Goal: Transaction & Acquisition: Purchase product/service

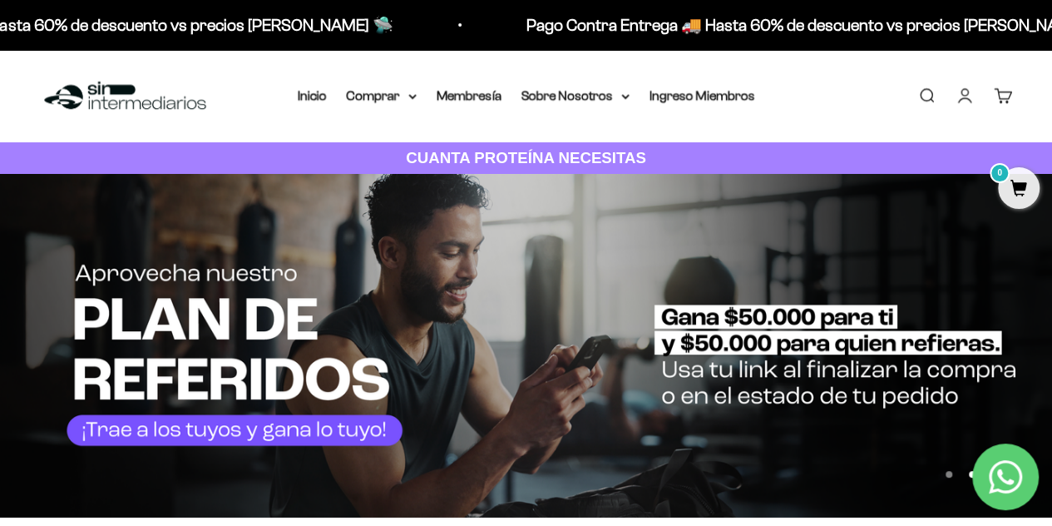
click at [967, 95] on link "Iniciar sesión" at bounding box center [964, 95] width 18 height 18
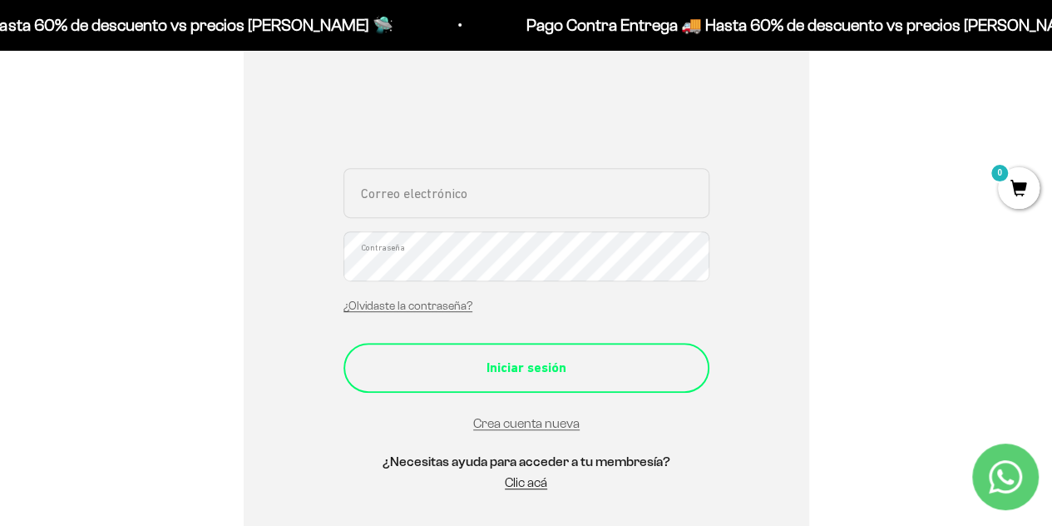
scroll to position [166, 0]
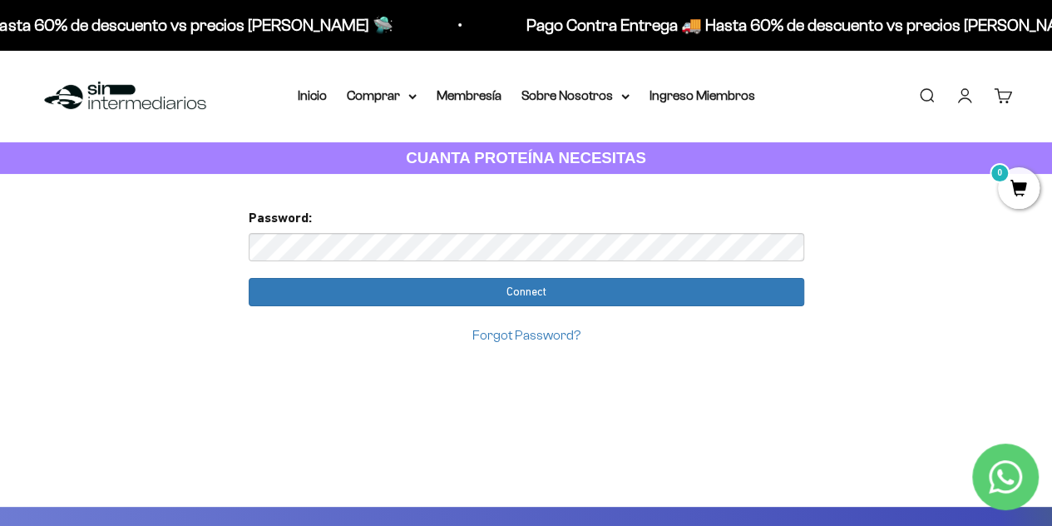
click at [249, 278] on input "Connect" at bounding box center [526, 292] width 555 height 28
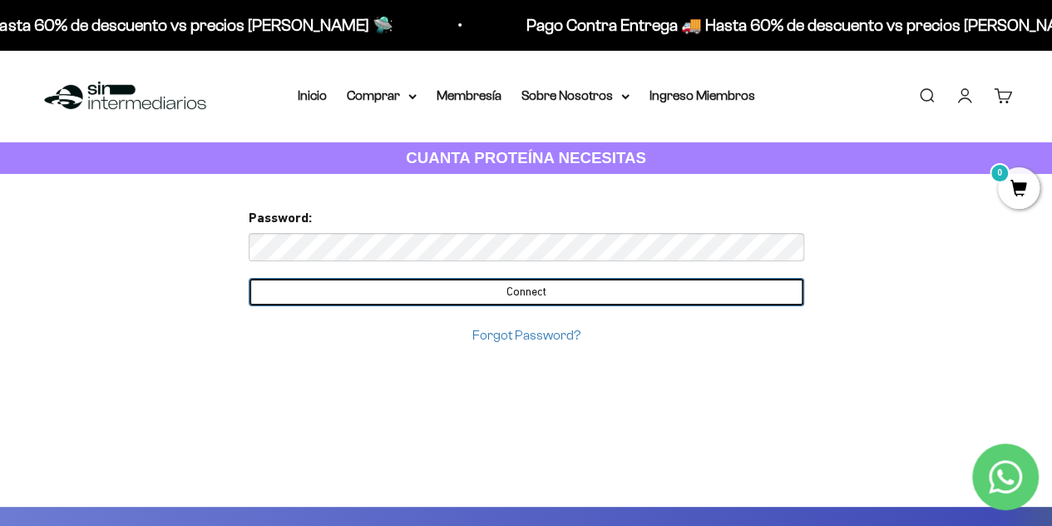
click at [612, 284] on input "Connect" at bounding box center [526, 292] width 555 height 28
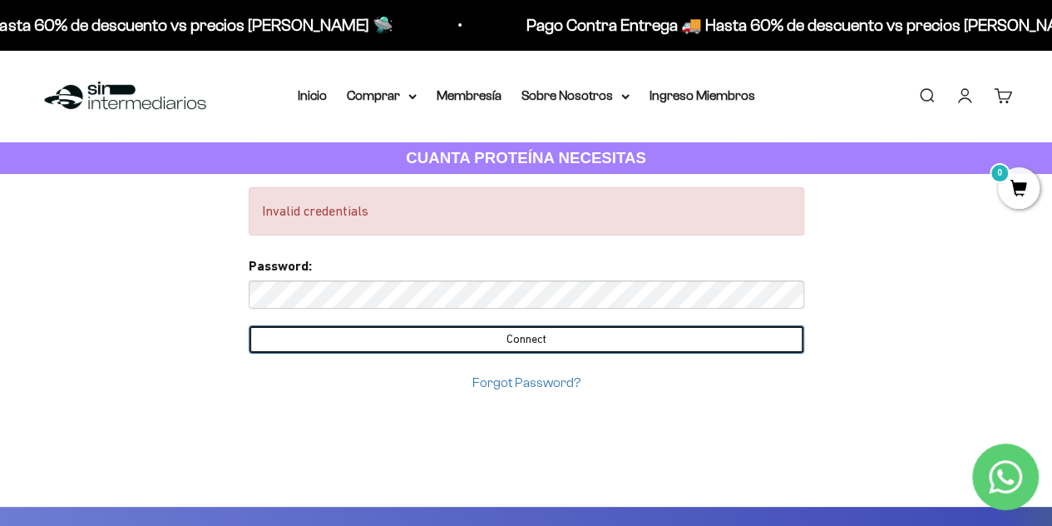
click at [249, 325] on input "Connect" at bounding box center [526, 339] width 555 height 28
click at [453, 338] on input "Connect" at bounding box center [526, 339] width 555 height 28
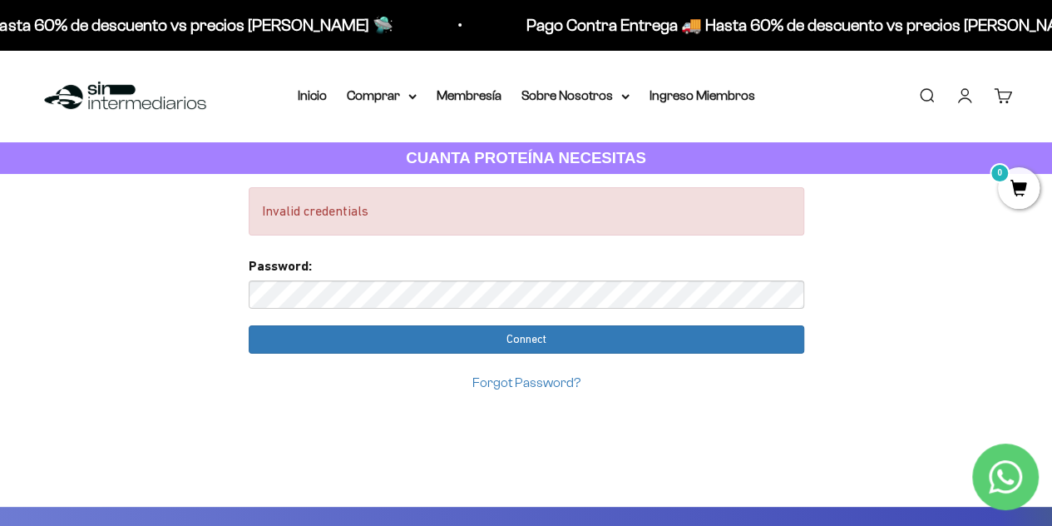
click at [249, 325] on input "Connect" at bounding box center [526, 339] width 555 height 28
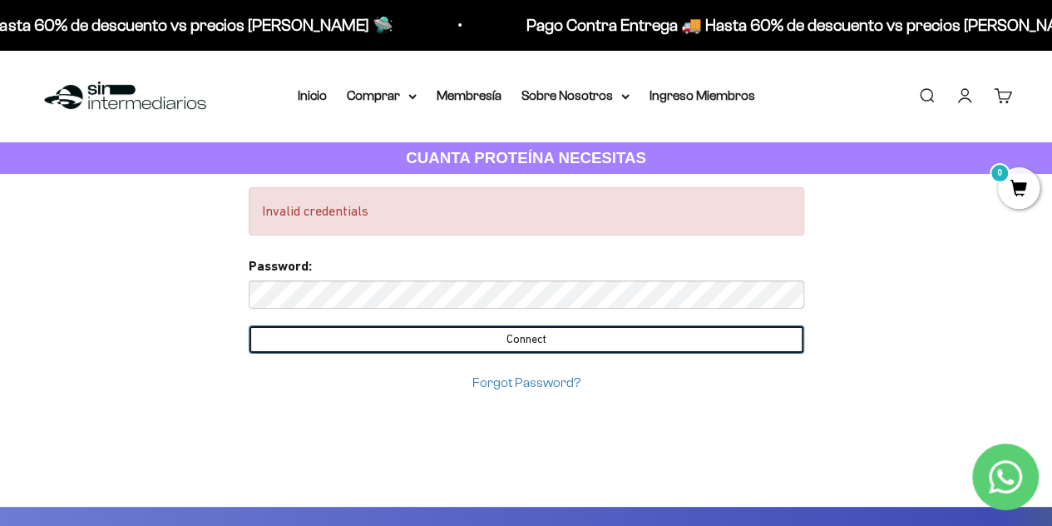
click at [708, 337] on input "Connect" at bounding box center [526, 339] width 555 height 28
click at [539, 327] on input "Connect" at bounding box center [526, 339] width 555 height 28
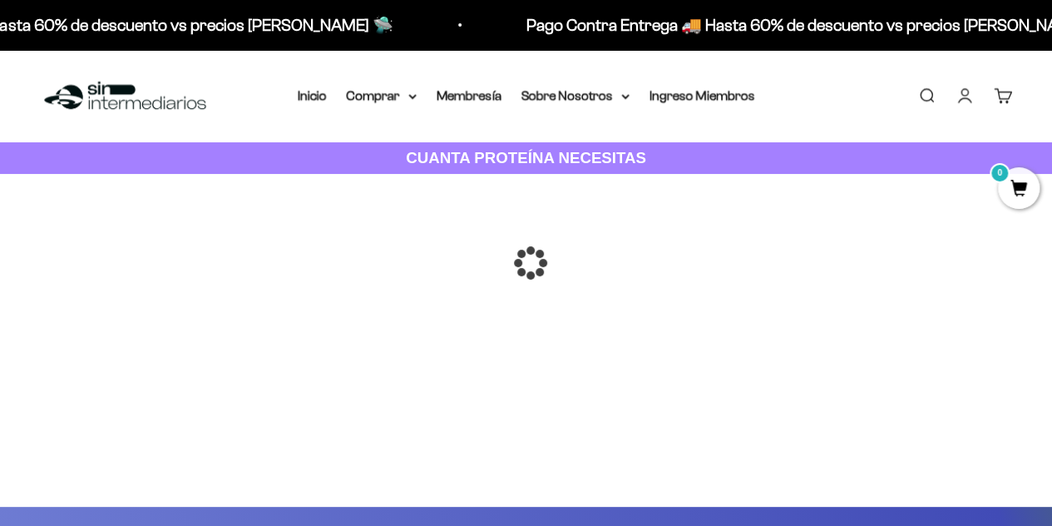
click at [526, 263] on div at bounding box center [526, 263] width 0 height 0
click at [955, 101] on link "Iniciar sesión" at bounding box center [964, 95] width 18 height 18
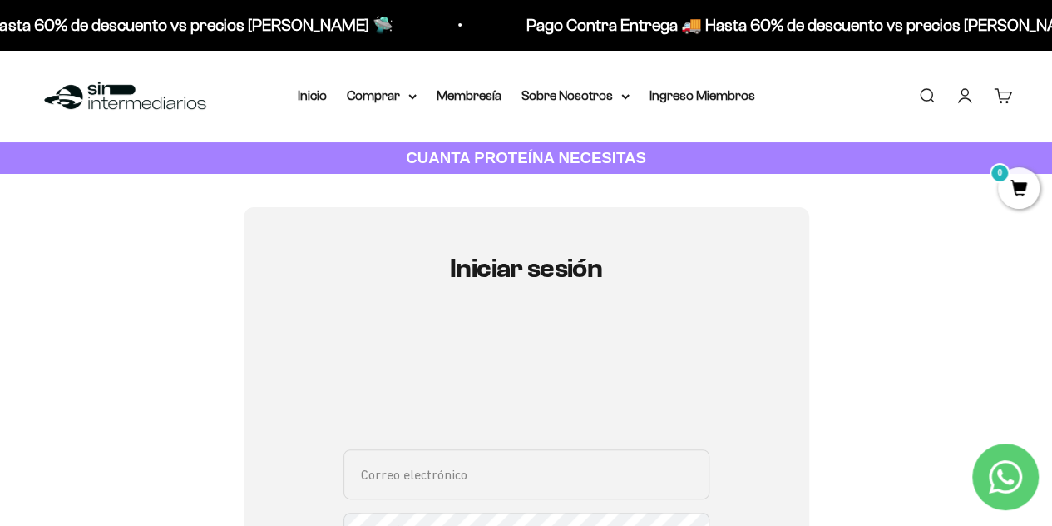
scroll to position [249, 0]
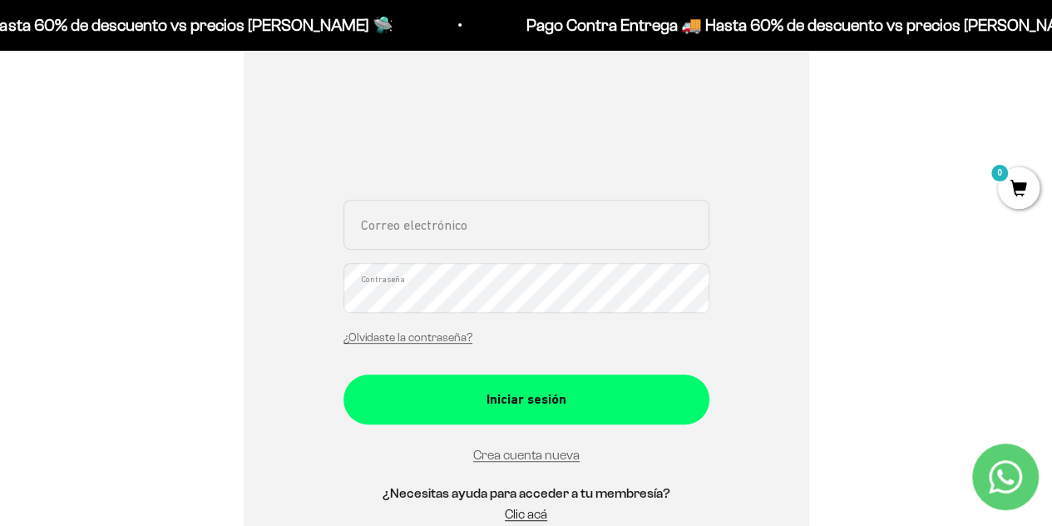
click at [452, 231] on input "Correo electrónico" at bounding box center [526, 225] width 366 height 50
type input "[EMAIL_ADDRESS][DOMAIN_NAME]"
click at [343, 374] on button "Iniciar sesión" at bounding box center [526, 399] width 366 height 50
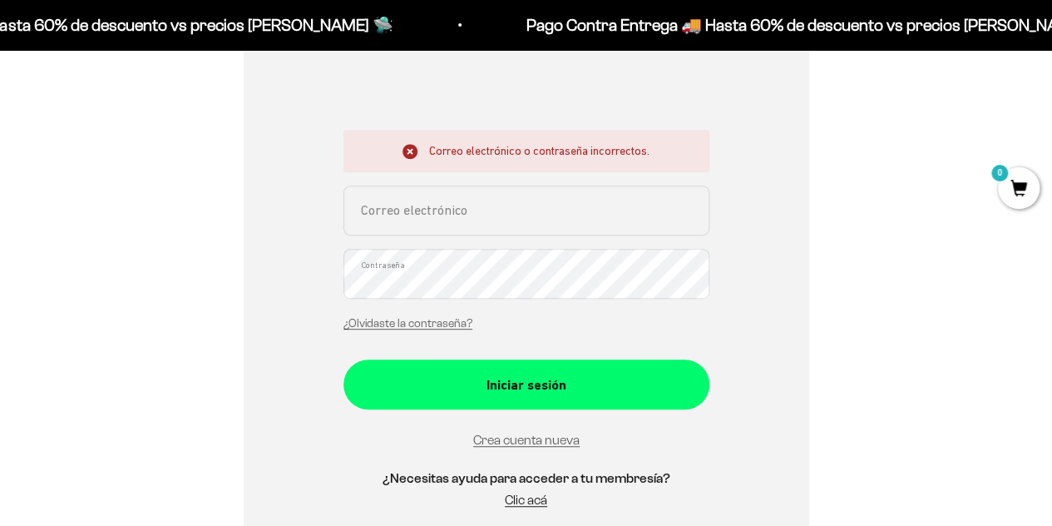
scroll to position [333, 0]
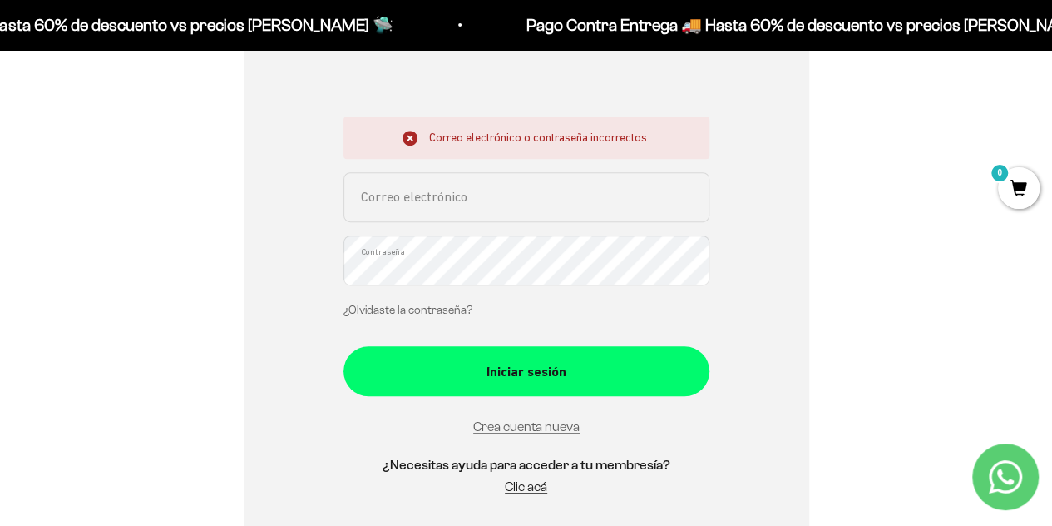
click at [449, 310] on link "¿Olvidaste la contraseña?" at bounding box center [407, 309] width 129 height 12
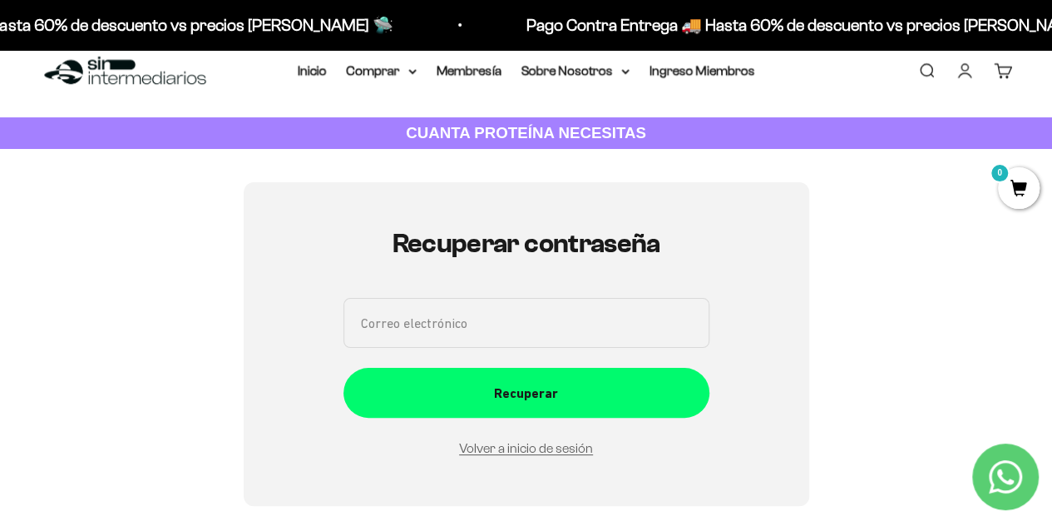
scroll to position [0, 0]
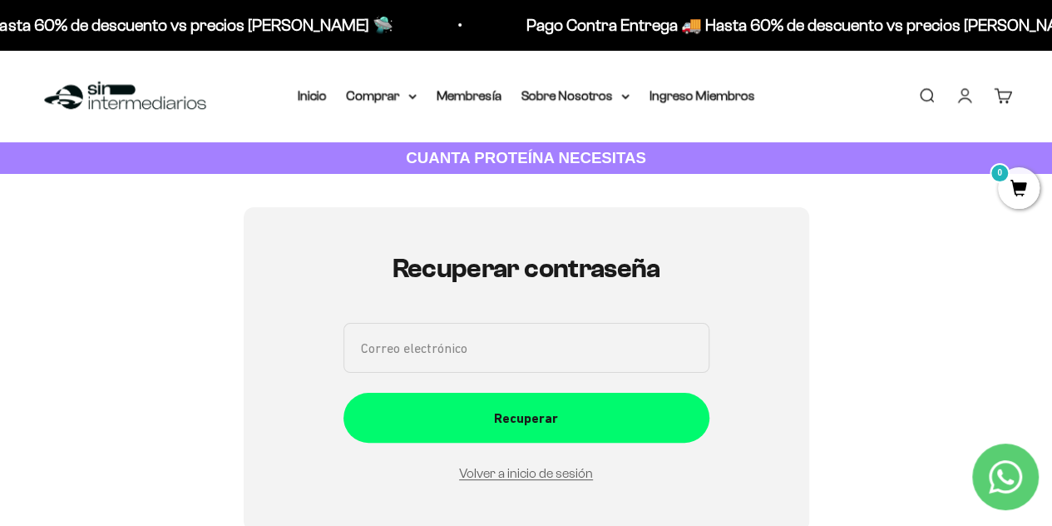
click at [533, 358] on input "Correo electrónico" at bounding box center [526, 348] width 366 height 50
type input "[EMAIL_ADDRESS][DOMAIN_NAME]"
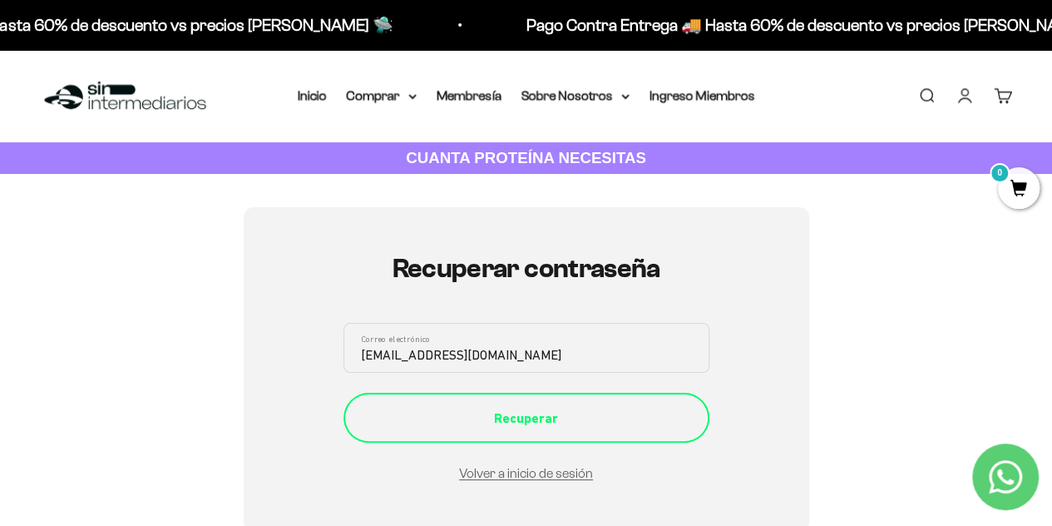
click at [549, 423] on div "Recuperar" at bounding box center [526, 418] width 299 height 22
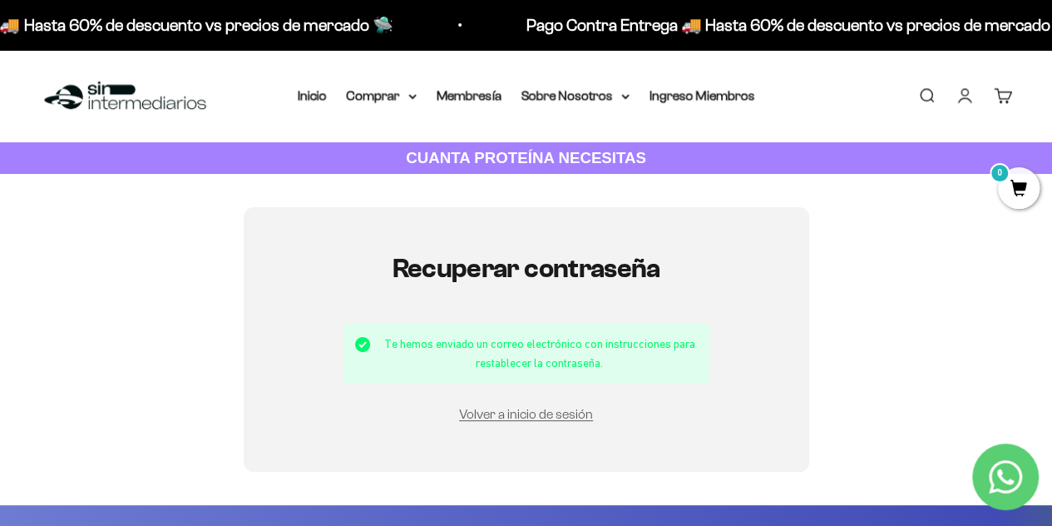
click at [532, 416] on link "Volver a inicio de sesión" at bounding box center [526, 414] width 134 height 14
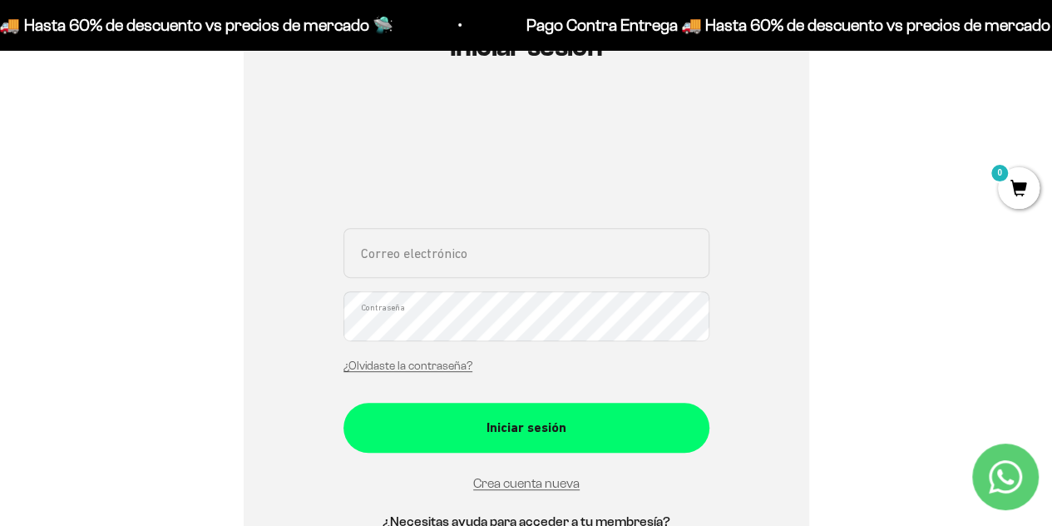
scroll to position [249, 0]
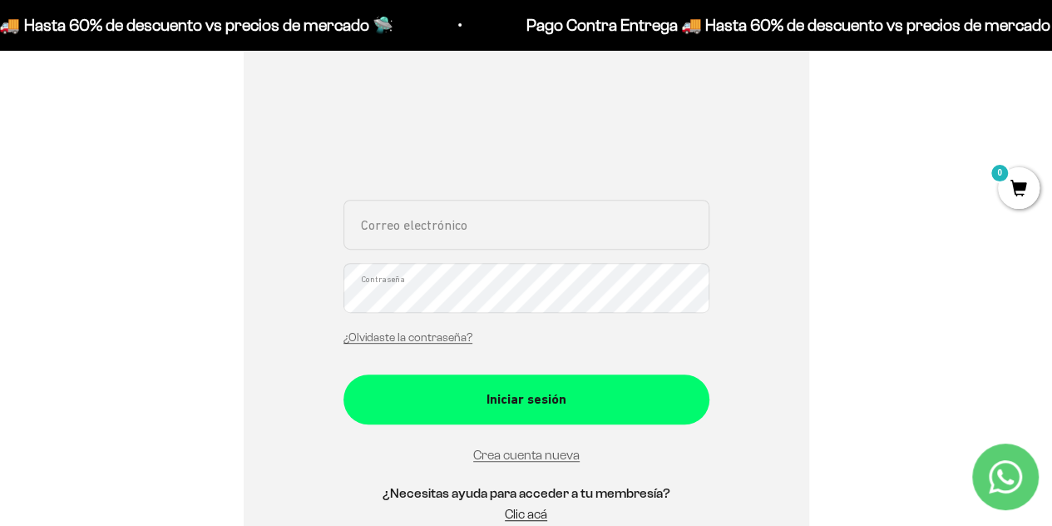
click at [479, 237] on input "Correo electrónico" at bounding box center [526, 225] width 366 height 50
type input "[EMAIL_ADDRESS][DOMAIN_NAME]"
click at [343, 374] on button "Iniciar sesión" at bounding box center [526, 399] width 366 height 50
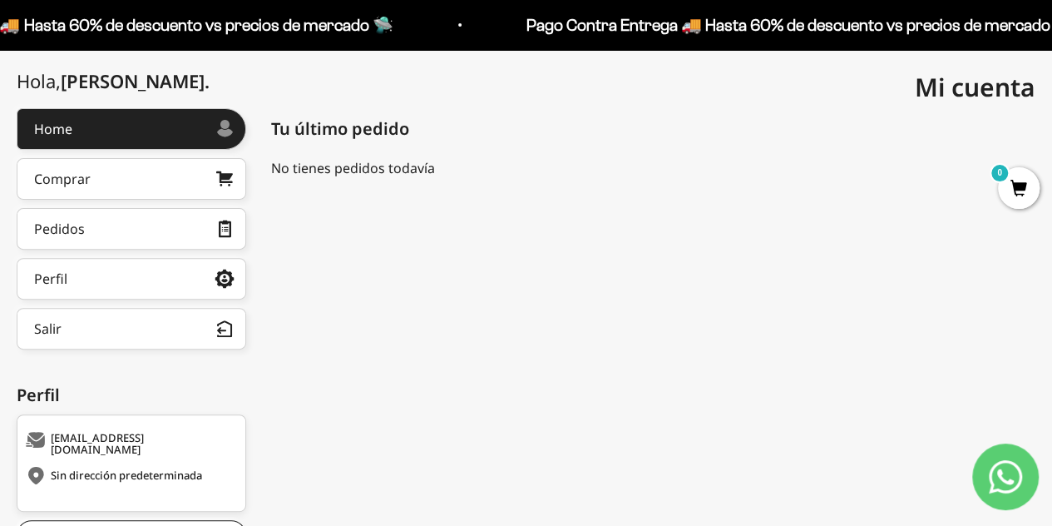
scroll to position [249, 0]
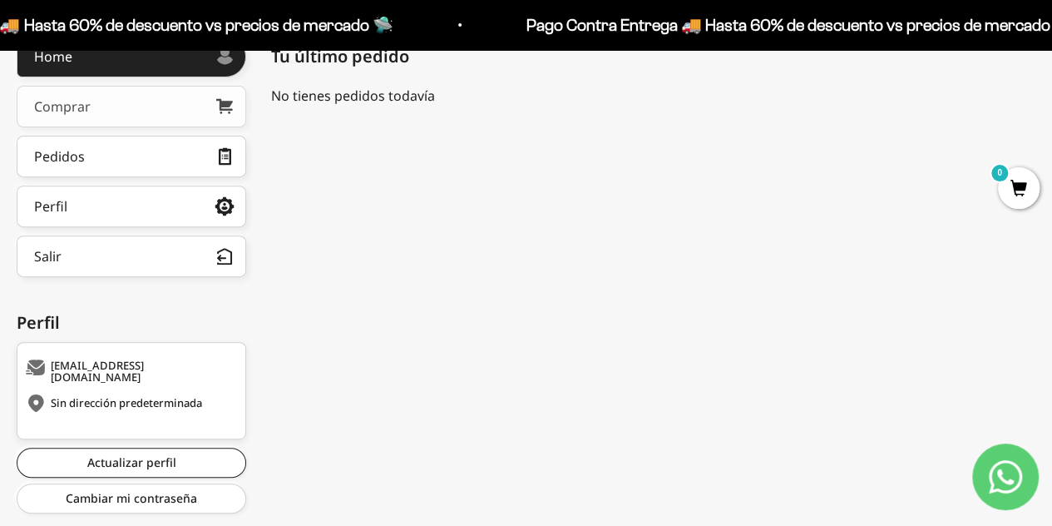
click at [150, 106] on link "Comprar" at bounding box center [131, 107] width 229 height 42
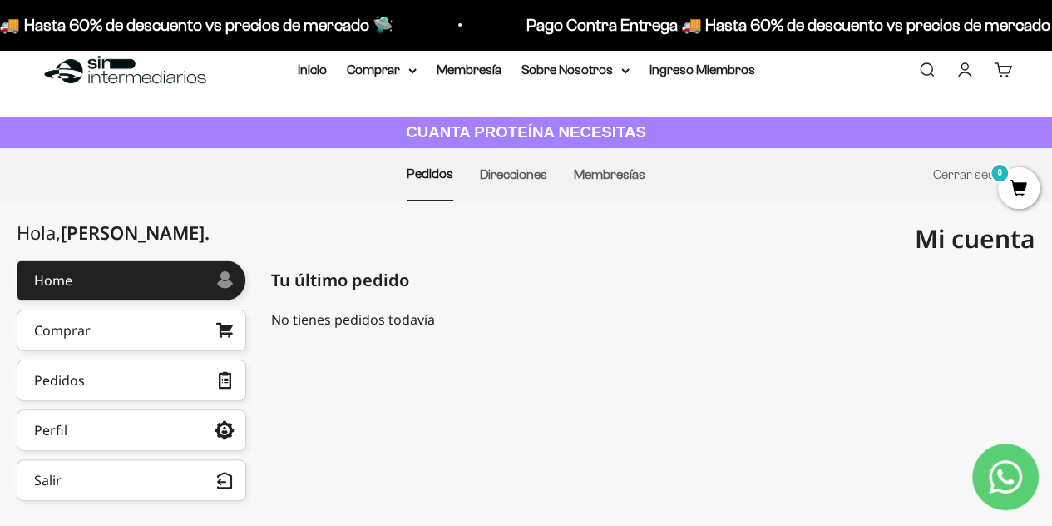
scroll to position [0, 0]
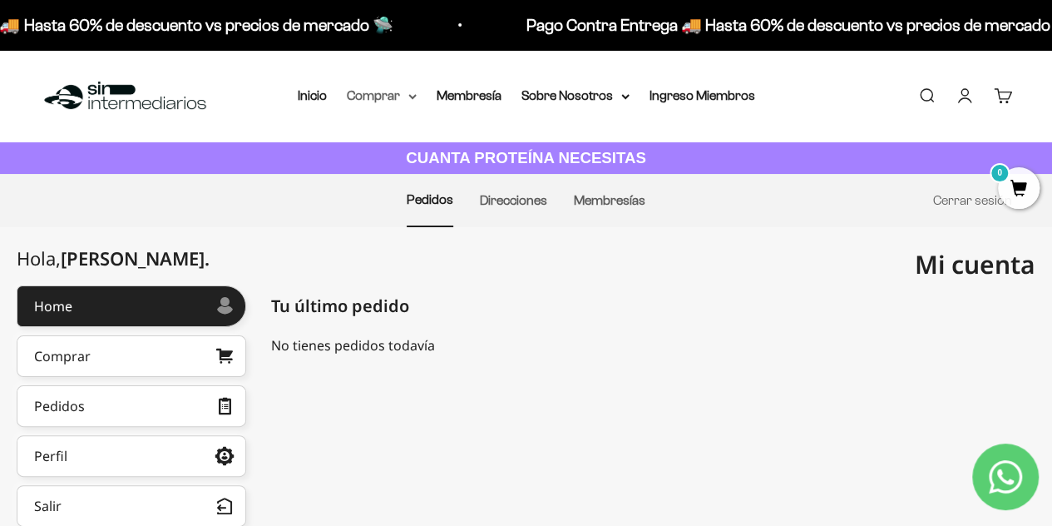
click at [383, 100] on summary "Comprar" at bounding box center [382, 96] width 70 height 22
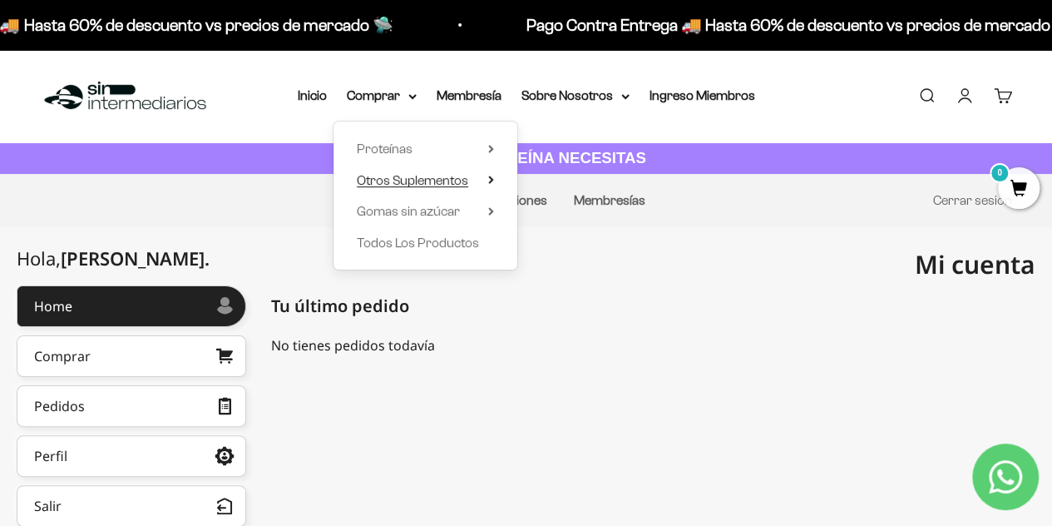
click at [443, 181] on span "Otros Suplementos" at bounding box center [412, 180] width 111 height 14
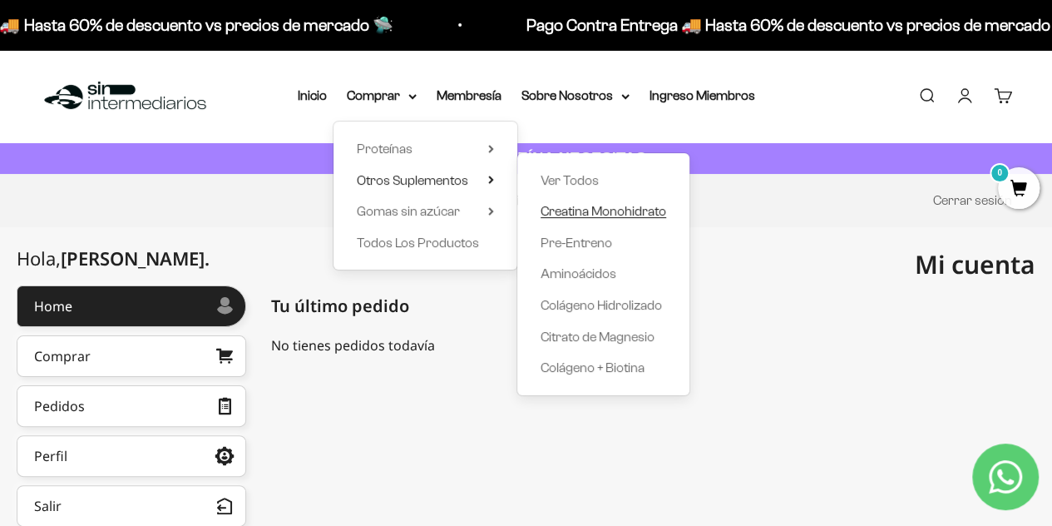
click at [580, 209] on span "Creatina Monohidrato" at bounding box center [603, 211] width 126 height 14
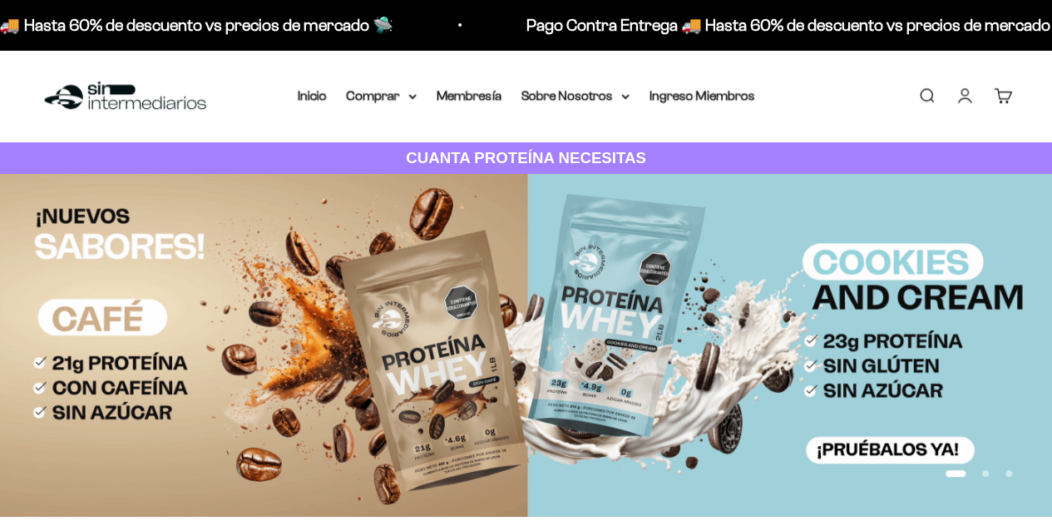
click at [959, 102] on link "Cuenta" at bounding box center [964, 95] width 18 height 18
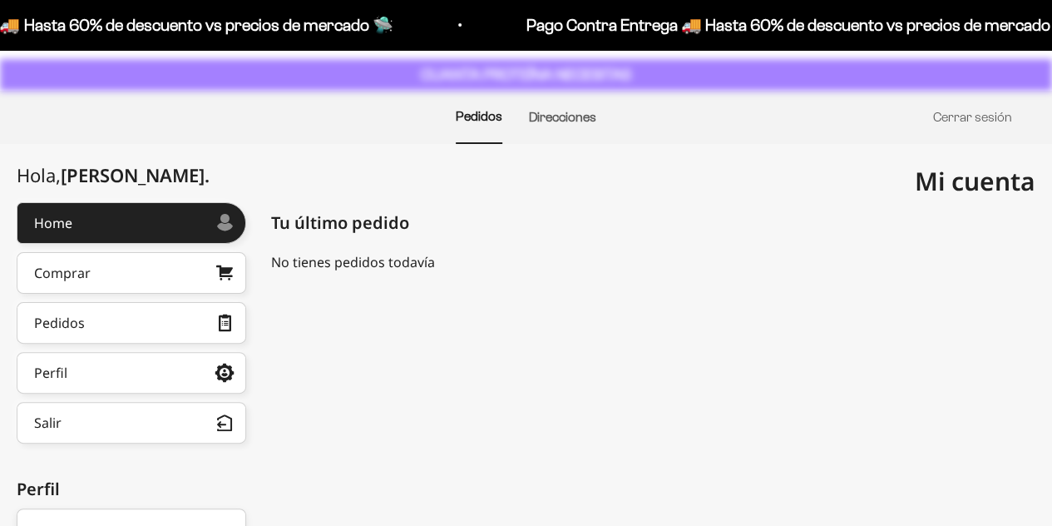
scroll to position [83, 0]
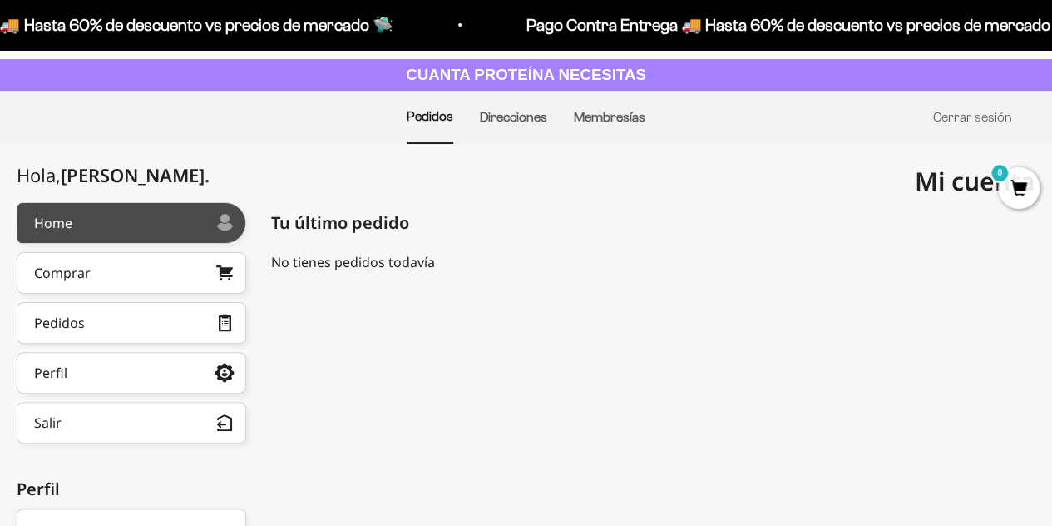
click at [63, 233] on link "Home" at bounding box center [131, 223] width 229 height 42
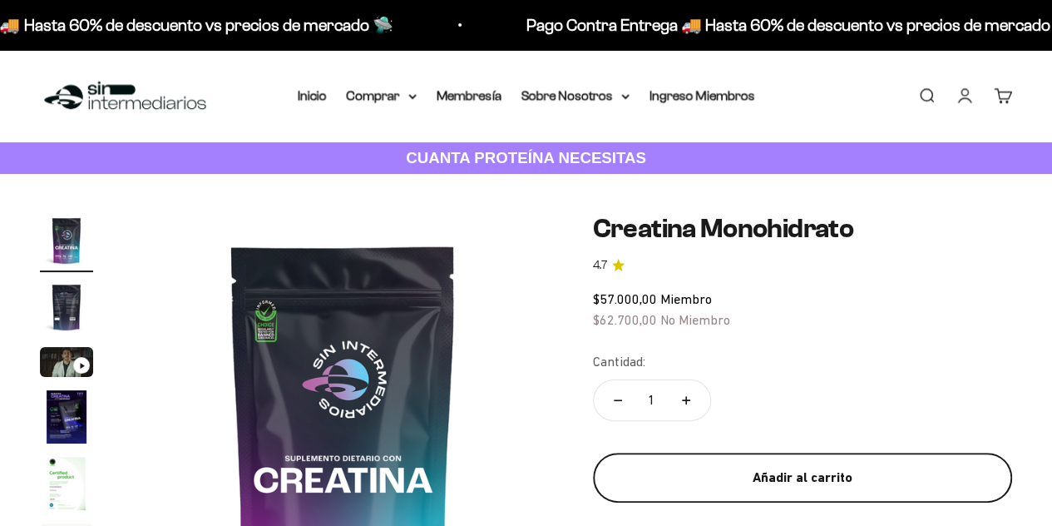
click at [853, 471] on div "Añadir al carrito" at bounding box center [802, 477] width 353 height 22
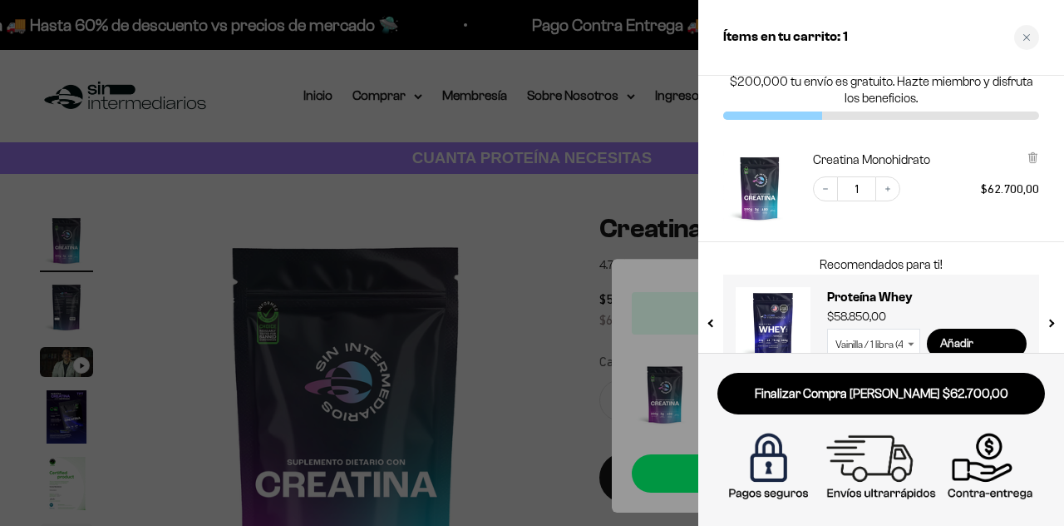
scroll to position [67, 0]
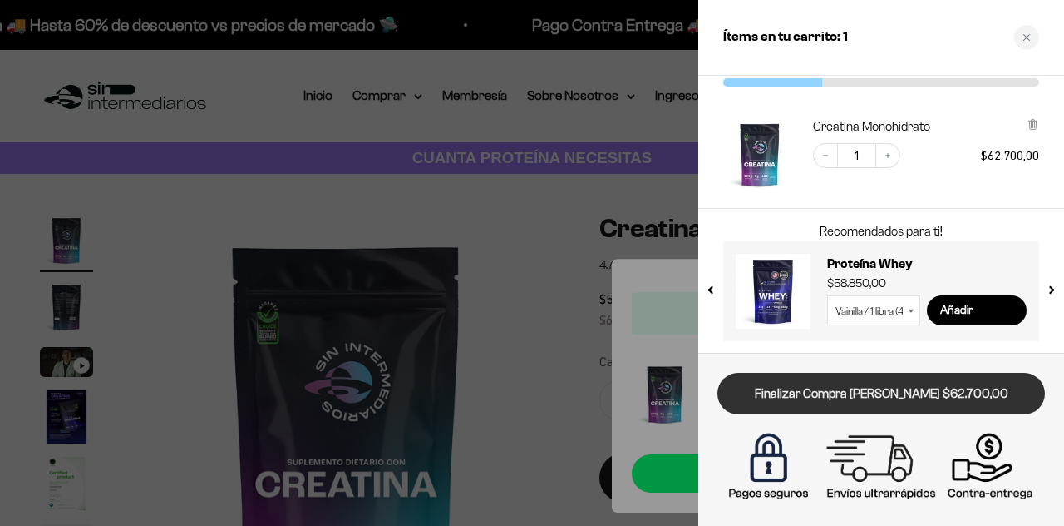
click at [930, 388] on link "Finalizar Compra [PERSON_NAME] $62.700,00" at bounding box center [882, 394] width 328 height 42
